Goal: Find specific page/section: Find specific page/section

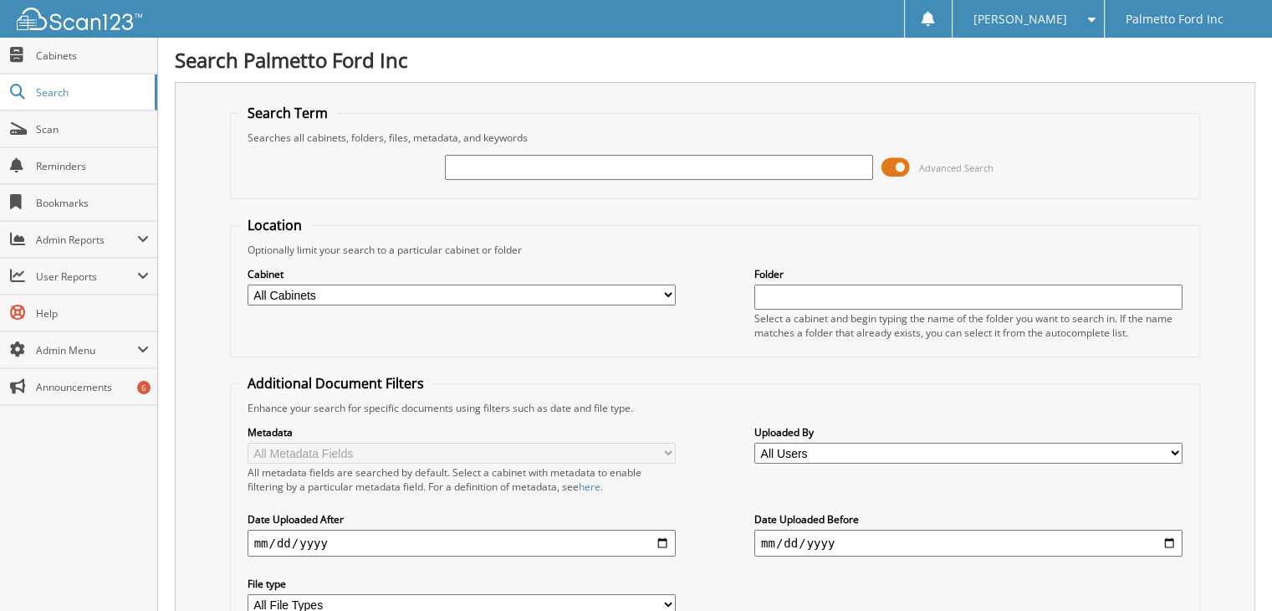
click at [551, 168] on input "text" at bounding box center [659, 167] width 428 height 25
click at [632, 163] on input "text" at bounding box center [659, 167] width 428 height 25
type input "565447"
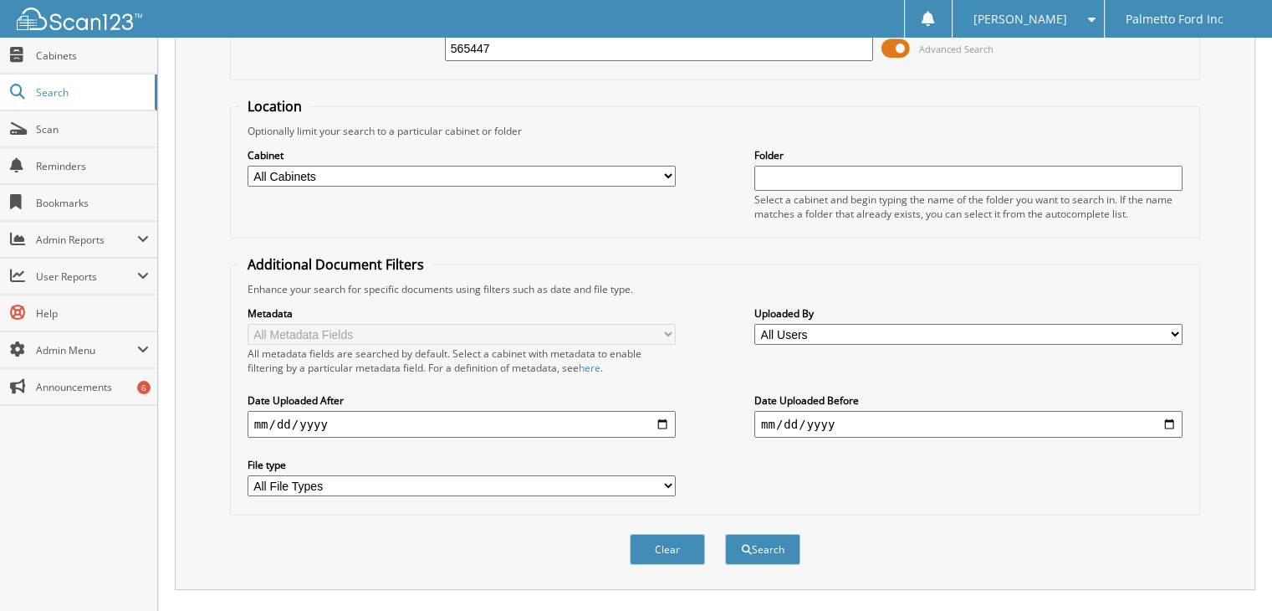
scroll to position [308, 0]
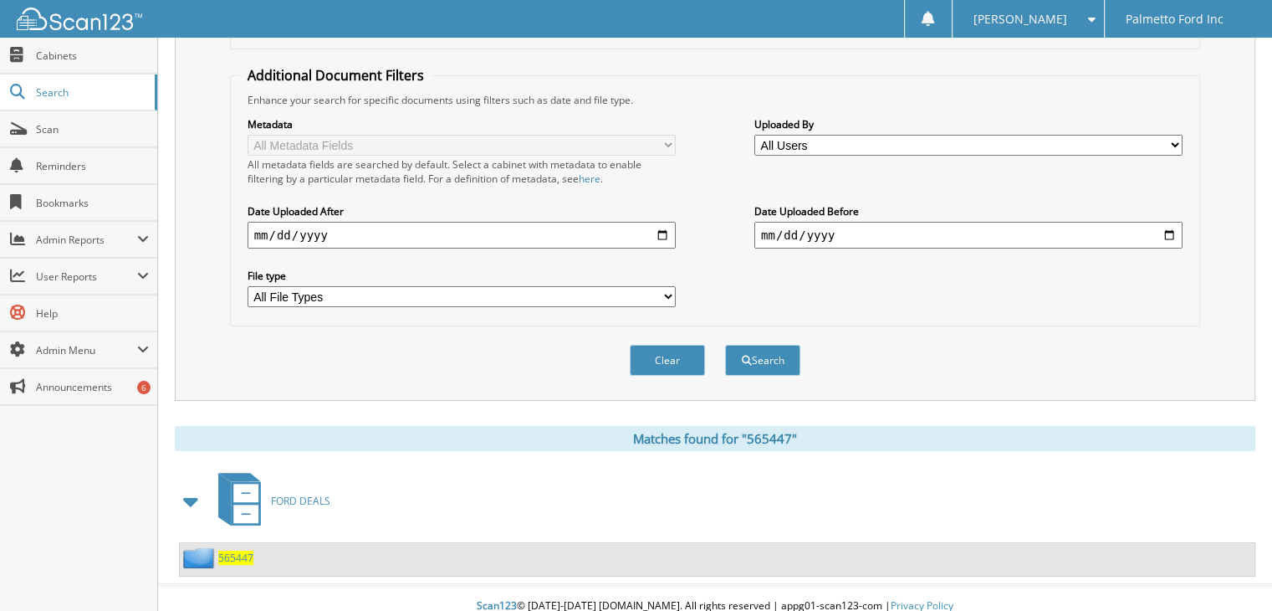
click at [235, 550] on span "565447" at bounding box center [235, 557] width 35 height 14
